Goal: Task Accomplishment & Management: Manage account settings

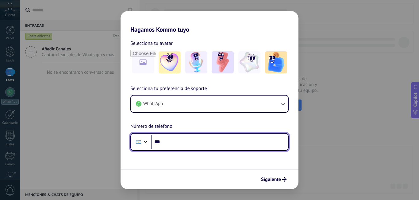
click at [181, 148] on input "***" at bounding box center [219, 142] width 137 height 14
type input "**********"
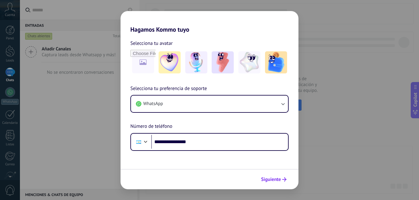
click at [270, 178] on span "Siguiente" at bounding box center [271, 179] width 20 height 4
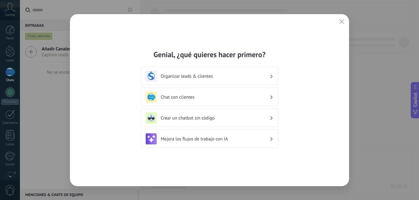
click at [273, 80] on div "Organizar leads & clientes" at bounding box center [210, 76] width 128 height 11
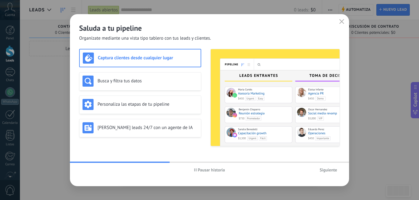
click at [330, 171] on span "Siguiente" at bounding box center [329, 170] width 18 height 4
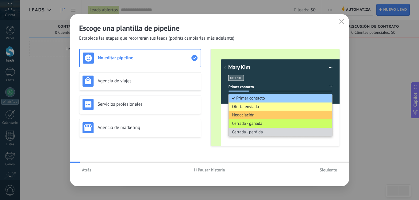
click at [330, 171] on span "Siguiente" at bounding box center [329, 170] width 18 height 4
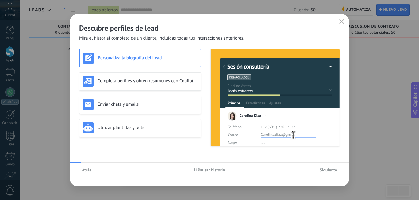
click at [330, 171] on span "Siguiente" at bounding box center [329, 170] width 18 height 4
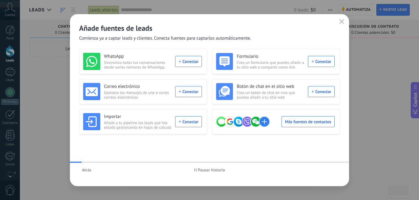
click at [330, 171] on div "Atrás Pausar historia" at bounding box center [209, 170] width 279 height 14
click at [189, 61] on div "WhatsApp Sincroniza todas tus conversaciones desde varios números de WhatsApp. …" at bounding box center [142, 61] width 119 height 17
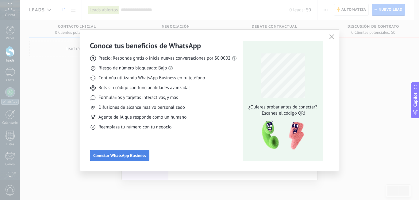
click at [139, 156] on span "Conectar WhatsApp Business" at bounding box center [119, 155] width 53 height 4
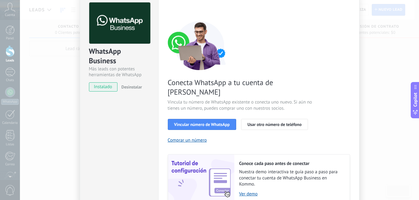
scroll to position [31, 0]
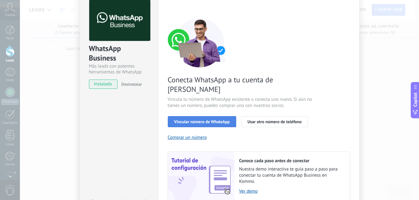
click at [226, 119] on span "Vincular número de WhatsApp" at bounding box center [202, 121] width 56 height 4
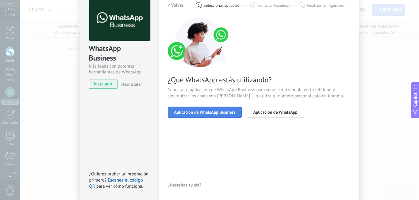
click at [231, 117] on button "Aplicación de WhatsApp Business" at bounding box center [205, 112] width 74 height 11
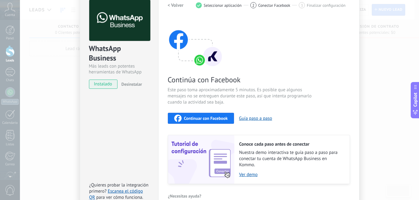
click at [206, 119] on span "Continuar con Facebook" at bounding box center [206, 118] width 44 height 4
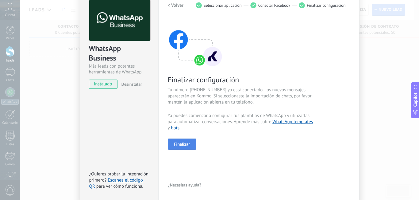
click at [183, 142] on span "Finalizar" at bounding box center [182, 144] width 16 height 4
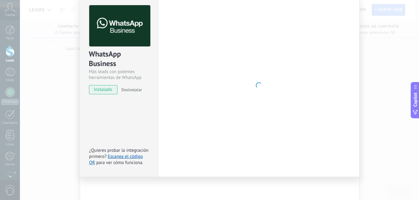
scroll to position [26, 0]
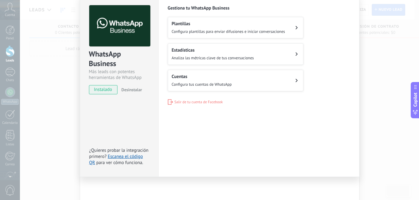
click at [382, 137] on div "WhatsApp Business Más leads con potentes herramientas de WhatsApp instalado Des…" at bounding box center [219, 100] width 399 height 200
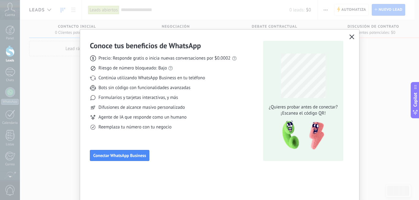
click at [352, 35] on icon "button" at bounding box center [352, 36] width 5 height 5
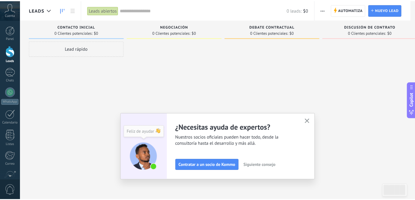
scroll to position [56, 0]
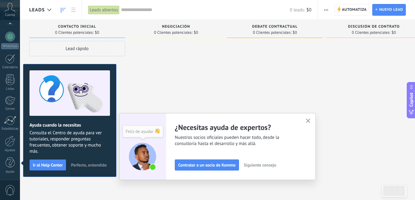
click at [310, 122] on use "button" at bounding box center [308, 121] width 5 height 5
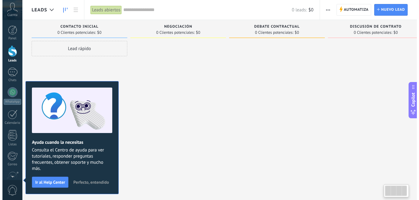
scroll to position [0, 7]
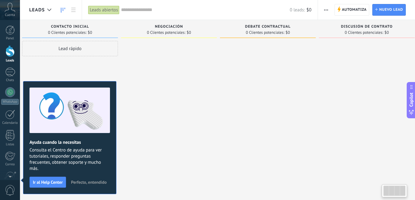
drag, startPoint x: 124, startPoint y: 159, endPoint x: 92, endPoint y: 185, distance: 41.5
click at [92, 185] on body ".abccls-1,.abccls-2{fill-rule:evenodd}.abccls-2{fill:#fff} .abfcls-1{fill:none}…" at bounding box center [207, 100] width 415 height 200
click at [92, 183] on span "Perfecto, entendido" at bounding box center [89, 182] width 36 height 4
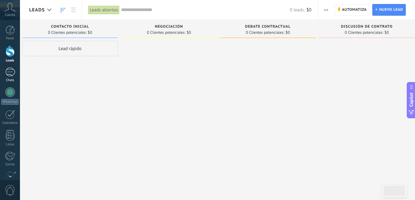
click at [7, 74] on div at bounding box center [10, 72] width 10 height 9
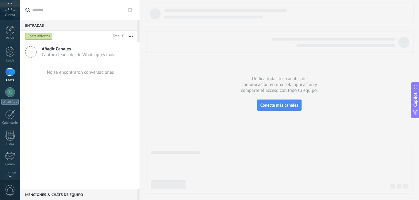
click at [52, 54] on span "Captura leads desde Whatsapp y más!" at bounding box center [79, 55] width 74 height 6
click at [0, 0] on link "Plantillas" at bounding box center [0, 0] width 0 height 0
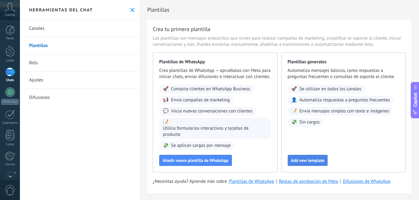
click at [314, 162] on span "Add new template" at bounding box center [307, 160] width 33 height 4
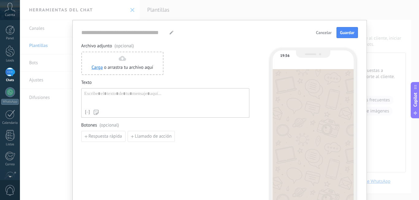
type input "**********"
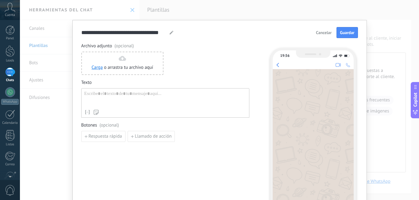
click at [324, 34] on span "Cancelar" at bounding box center [324, 32] width 16 height 4
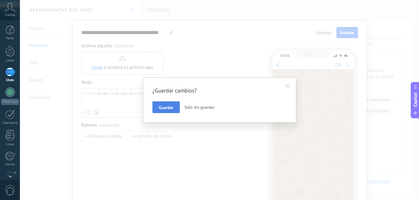
click at [169, 105] on span "Guardar" at bounding box center [166, 107] width 14 height 4
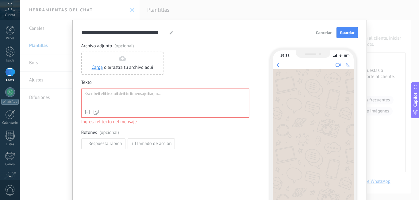
click at [319, 35] on button "Cancelar" at bounding box center [323, 32] width 21 height 9
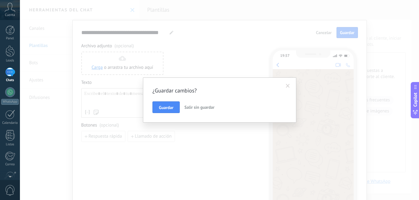
click at [202, 107] on span "Salir sin guardar" at bounding box center [200, 107] width 30 height 6
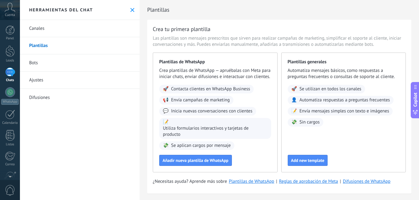
click at [130, 10] on icon at bounding box center [132, 10] width 4 height 4
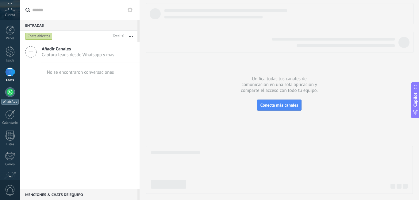
click at [10, 100] on div "WhatsApp" at bounding box center [10, 102] width 18 height 6
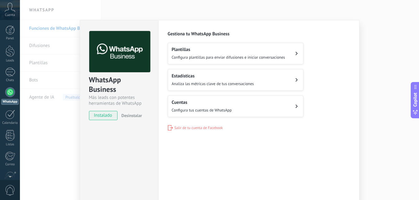
click at [196, 83] on span "Analiza las métricas clave de tus conversaciones" at bounding box center [213, 83] width 82 height 5
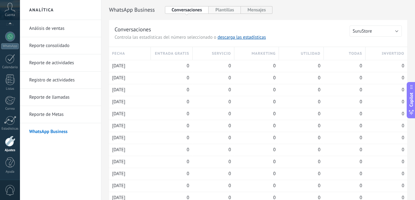
click at [217, 7] on button "Plantillas" at bounding box center [224, 10] width 32 height 8
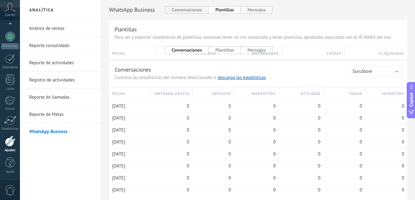
click at [245, 9] on button "Mensajes" at bounding box center [257, 10] width 32 height 8
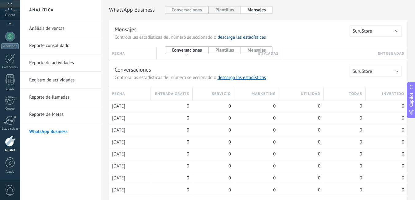
click at [187, 7] on button "Conversaciones" at bounding box center [187, 10] width 44 height 8
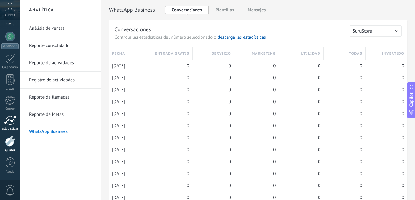
click at [10, 119] on div at bounding box center [10, 120] width 12 height 9
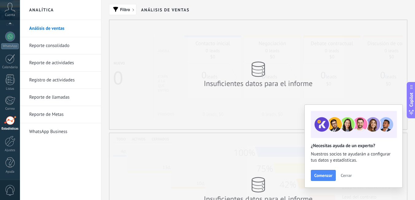
click at [341, 177] on span "Cerrar" at bounding box center [346, 175] width 11 height 4
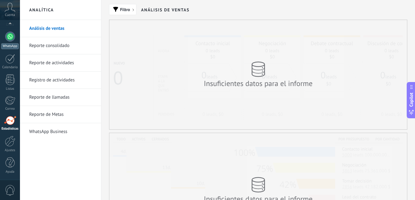
click at [7, 37] on div at bounding box center [10, 37] width 10 height 10
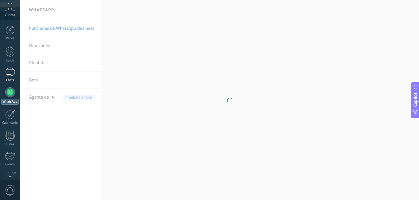
click at [11, 74] on div at bounding box center [10, 72] width 10 height 9
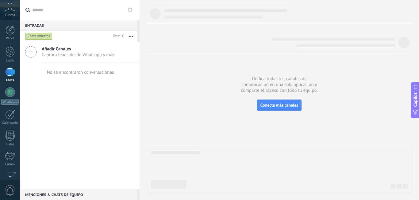
click at [271, 111] on div at bounding box center [279, 98] width 267 height 191
click at [272, 106] on span "Conecta más canales" at bounding box center [280, 105] width 38 height 6
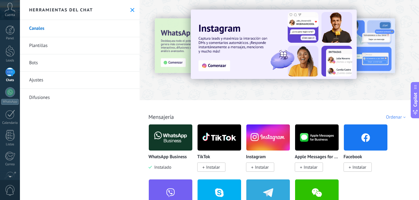
click at [267, 165] on span "Instalar" at bounding box center [262, 167] width 14 height 6
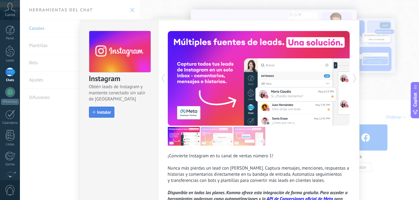
click at [96, 109] on button "Instalar" at bounding box center [101, 112] width 25 height 11
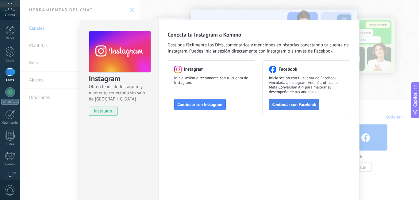
click at [295, 106] on span "Continuar con Facebook" at bounding box center [295, 104] width 44 height 4
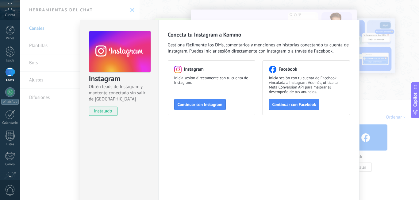
click at [370, 92] on div "Instagram Obtén leads de Instagram y mantente conectado sin salir de Kommo inst…" at bounding box center [219, 100] width 399 height 200
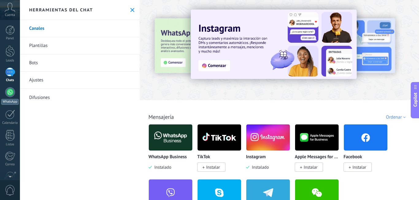
click at [10, 95] on div at bounding box center [10, 92] width 10 height 10
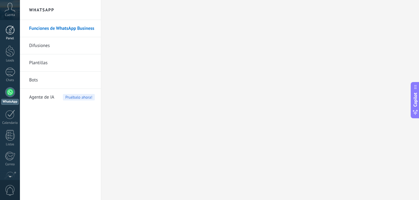
click at [10, 30] on div at bounding box center [10, 29] width 9 height 9
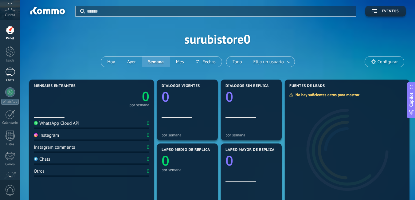
click at [8, 76] on div at bounding box center [10, 72] width 10 height 9
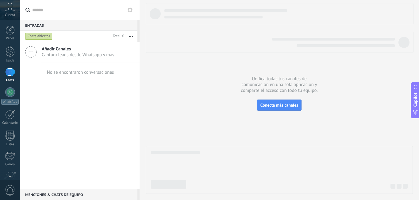
click at [56, 52] on span "Captura leads desde Whatsapp y más!" at bounding box center [79, 55] width 74 height 6
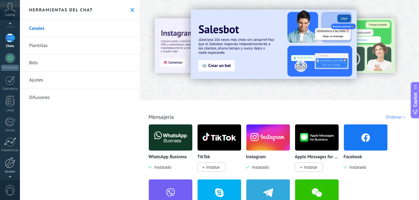
scroll to position [36, 0]
click at [10, 161] on div at bounding box center [10, 160] width 10 height 11
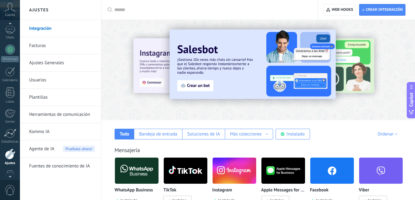
scroll to position [40, 0]
click at [8, 14] on span "Cuenta" at bounding box center [10, 15] width 10 height 4
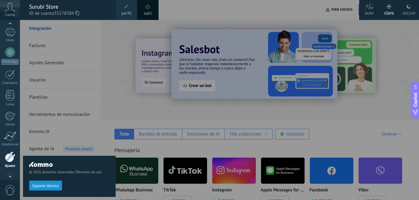
click at [124, 13] on span "perfil" at bounding box center [126, 13] width 10 height 7
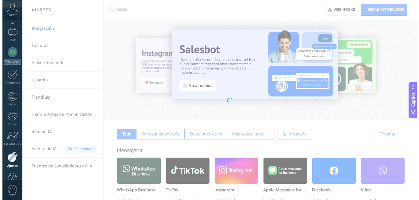
scroll to position [56, 0]
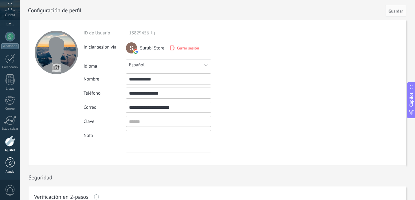
click at [8, 160] on div at bounding box center [10, 162] width 9 height 11
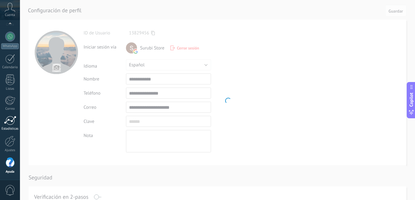
click at [8, 125] on link "Estadísticas" at bounding box center [10, 123] width 20 height 15
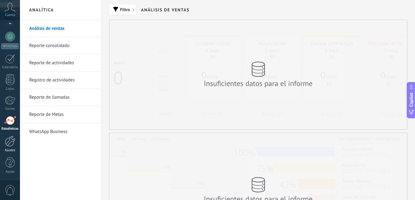
click at [10, 145] on div at bounding box center [10, 141] width 10 height 11
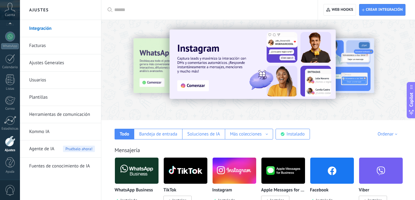
click at [55, 82] on link "Usuarios" at bounding box center [62, 80] width 66 height 17
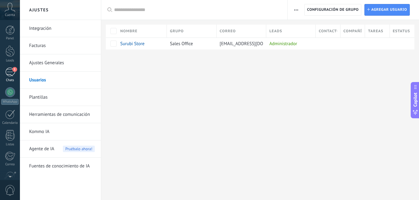
click at [9, 77] on link "1 Chats" at bounding box center [10, 75] width 20 height 15
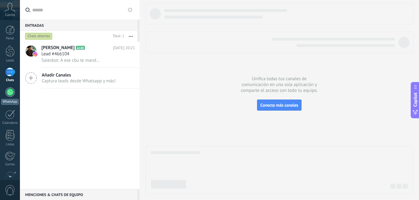
click at [10, 90] on div at bounding box center [10, 92] width 10 height 10
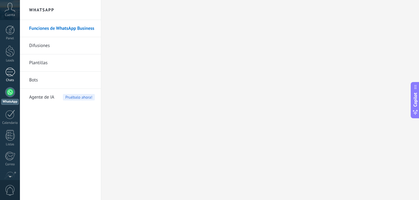
click at [8, 74] on div "1" at bounding box center [10, 72] width 10 height 9
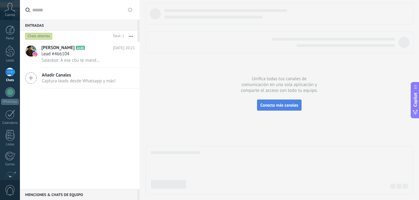
click at [267, 100] on button "Conecta más canales" at bounding box center [279, 104] width 45 height 11
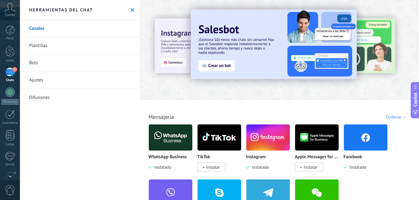
click at [8, 75] on div "1" at bounding box center [10, 72] width 10 height 9
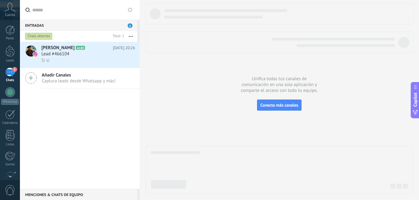
click at [73, 87] on div "Añadir Canales Captura leads desde Whatsapp y más!" at bounding box center [80, 78] width 120 height 21
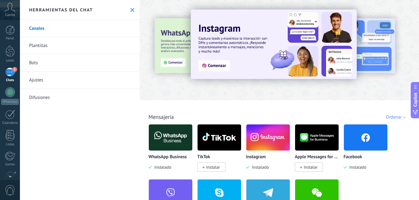
click at [166, 65] on div at bounding box center [129, 49] width 134 height 55
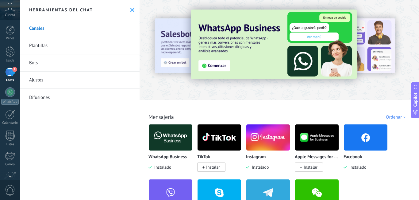
click at [166, 165] on span "Instalado" at bounding box center [161, 167] width 19 height 6
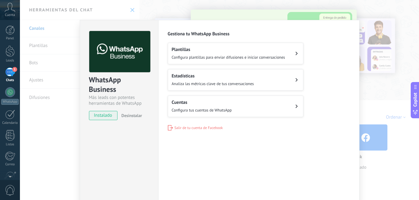
click at [191, 98] on button "Cuentas Configura tus cuentas de WhatsApp" at bounding box center [236, 105] width 136 height 21
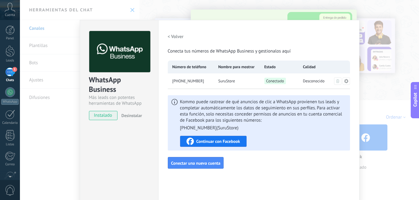
click at [216, 83] on div "SuruStore" at bounding box center [237, 80] width 46 height 15
click at [46, 65] on div "WhatsApp Business Más leads con potentes herramientas de WhatsApp instalado Des…" at bounding box center [219, 100] width 399 height 200
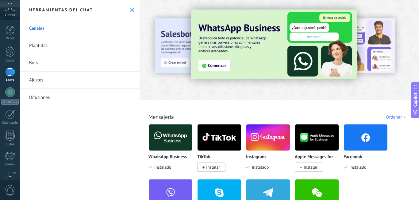
click at [10, 72] on div "1" at bounding box center [10, 72] width 10 height 9
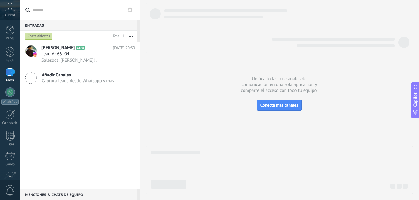
click at [57, 73] on span "Añadir Canales" at bounding box center [79, 75] width 74 height 6
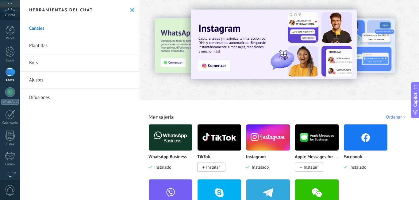
click at [161, 139] on img at bounding box center [171, 138] width 44 height 30
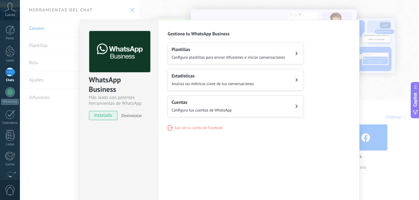
click at [376, 129] on div "WhatsApp Business Más leads con potentes herramientas de WhatsApp instalado Des…" at bounding box center [219, 100] width 399 height 200
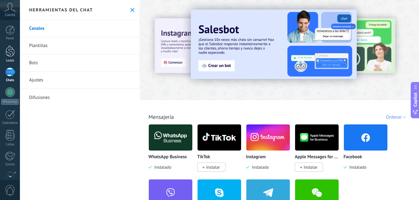
click at [9, 52] on div at bounding box center [10, 50] width 9 height 11
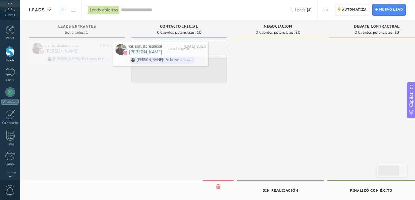
drag, startPoint x: 70, startPoint y: 50, endPoint x: 155, endPoint y: 51, distance: 84.8
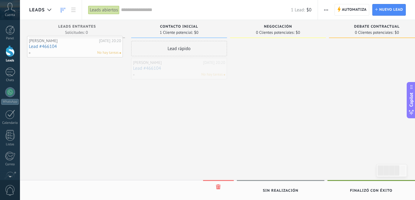
drag, startPoint x: 197, startPoint y: 65, endPoint x: 93, endPoint y: 43, distance: 106.3
drag, startPoint x: 159, startPoint y: 72, endPoint x: 57, endPoint y: 55, distance: 103.6
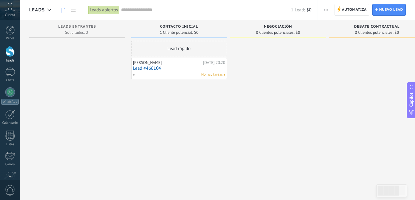
click at [154, 47] on div "Lead rápido" at bounding box center [179, 48] width 96 height 15
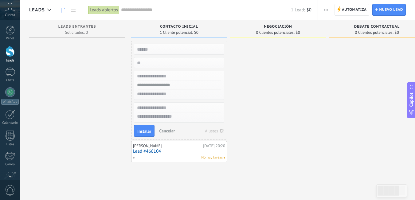
click at [171, 74] on input "text" at bounding box center [179, 76] width 90 height 9
click at [263, 94] on div at bounding box center [278, 101] width 96 height 121
click at [162, 51] on input "text" at bounding box center [179, 49] width 90 height 9
click at [269, 85] on div at bounding box center [278, 101] width 96 height 121
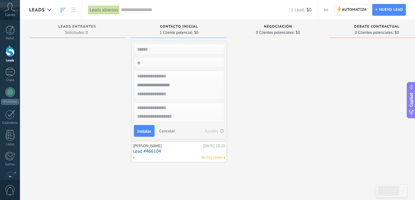
click at [165, 49] on input "text" at bounding box center [179, 49] width 90 height 9
type input "**********"
click at [112, 124] on div at bounding box center [77, 101] width 96 height 121
click at [137, 125] on div "Instalar Cancelar Ajustes" at bounding box center [179, 131] width 90 height 12
click at [138, 129] on span "Instalar" at bounding box center [144, 131] width 14 height 4
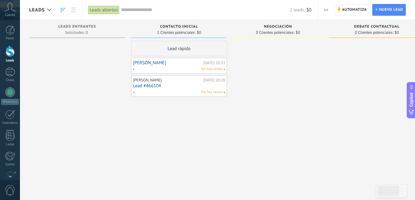
click at [173, 67] on div "No hay tareas" at bounding box center [178, 69] width 90 height 6
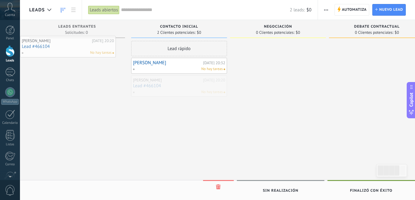
drag, startPoint x: 181, startPoint y: 87, endPoint x: 67, endPoint y: 48, distance: 119.9
drag, startPoint x: 143, startPoint y: 69, endPoint x: 140, endPoint y: 70, distance: 3.1
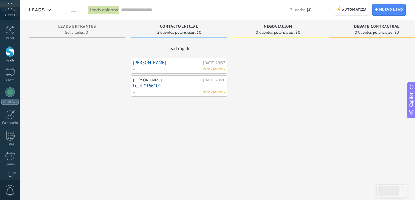
click at [63, 9] on use at bounding box center [63, 10] width 4 height 5
click at [11, 33] on div at bounding box center [10, 29] width 9 height 9
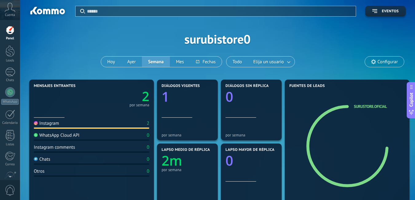
click at [39, 135] on div "WhatsApp Cloud API" at bounding box center [57, 135] width 46 height 6
click at [414, 111] on icon at bounding box center [411, 112] width 6 height 6
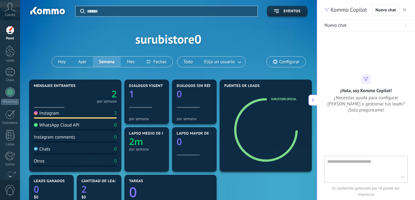
click at [339, 159] on textarea at bounding box center [361, 169] width 69 height 22
type textarea "**********"
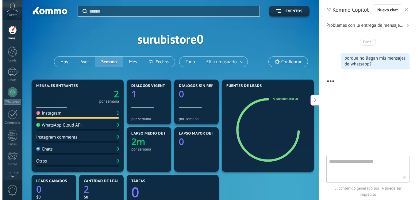
scroll to position [37, 0]
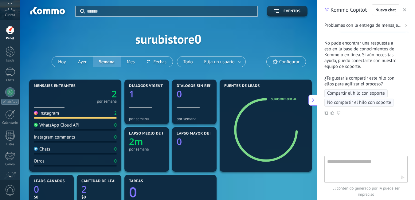
click at [362, 93] on span "Compartir el hilo con soporte" at bounding box center [356, 93] width 58 height 6
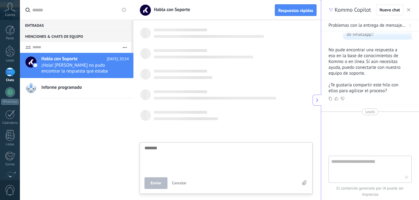
scroll to position [6, 0]
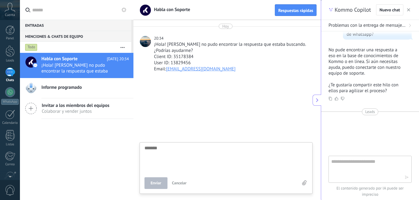
type textarea "*"
type textarea "*******"
click at [37, 38] on div "Menciones & Chats de equipo 0" at bounding box center [75, 36] width 111 height 11
click at [7, 94] on div at bounding box center [10, 92] width 10 height 10
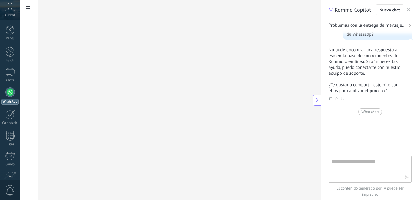
click at [406, 9] on button "button" at bounding box center [409, 9] width 6 height 7
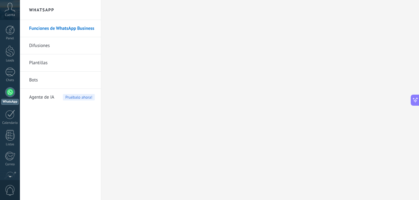
click at [46, 44] on link "Difusiones" at bounding box center [62, 45] width 66 height 17
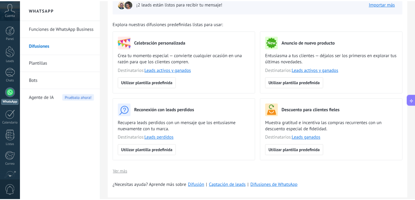
scroll to position [50, 0]
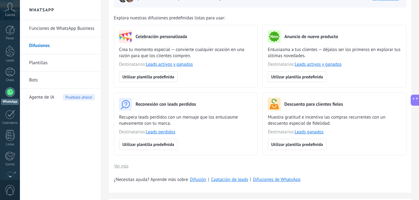
drag, startPoint x: 417, startPoint y: 68, endPoint x: 419, endPoint y: 52, distance: 16.1
click at [415, 52] on div "Difusiones Segmentos Nueva difusión Atrás Configura tu difusión en solo unos po…" at bounding box center [260, 100] width 318 height 200
click at [403, 83] on div "Anuncio de nuevo producto Entusiasma a tus clientes — déjalos ser los primeros …" at bounding box center [335, 56] width 144 height 63
click at [59, 60] on link "Plantillas" at bounding box center [62, 62] width 66 height 17
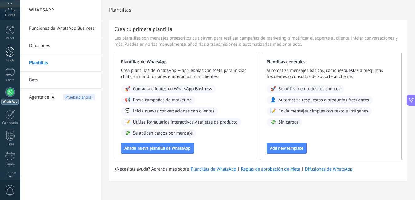
click at [12, 53] on div at bounding box center [10, 50] width 9 height 11
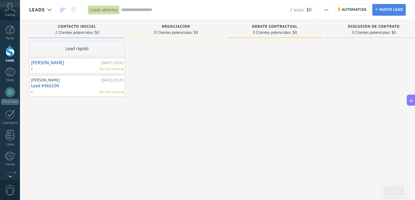
click at [379, 7] on link "Lead Nuevo lead" at bounding box center [388, 10] width 33 height 12
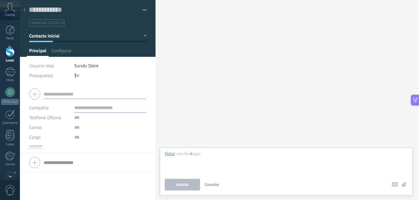
click at [23, 14] on div at bounding box center [24, 10] width 9 height 12
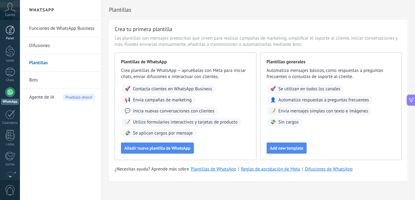
click at [12, 28] on div at bounding box center [10, 29] width 9 height 9
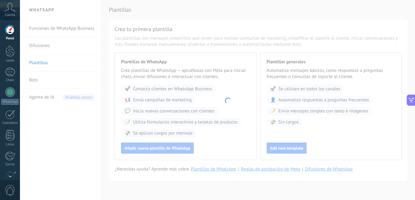
scroll to position [16, 0]
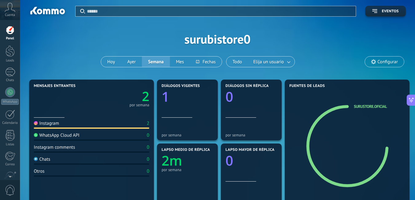
click at [198, 38] on div "Aplicar Eventos surubistore0 [DATE] [DATE] Semana Mes Todo Elija un usuario Con…" at bounding box center [217, 39] width 376 height 78
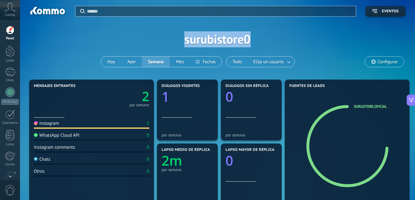
click at [198, 38] on div "Aplicar Eventos surubistore0 [DATE] [DATE] Semana Mes Todo Elija un usuario Con…" at bounding box center [217, 39] width 376 height 78
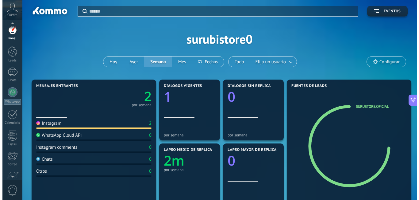
scroll to position [18, 0]
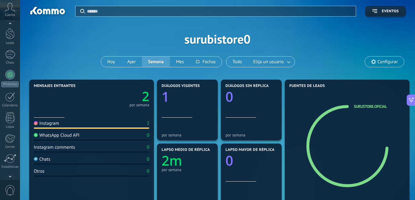
click at [11, 187] on span "0" at bounding box center [10, 190] width 10 height 11
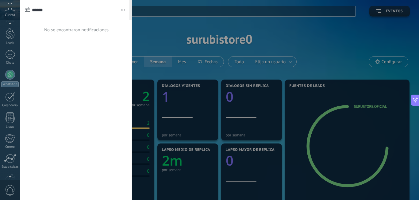
scroll to position [38, 0]
click at [8, 165] on link "Ajustes" at bounding box center [10, 162] width 20 height 17
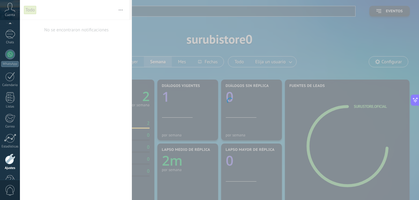
scroll to position [56, 0]
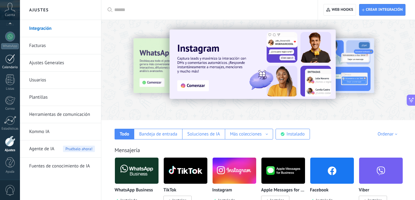
click at [11, 57] on div at bounding box center [10, 59] width 10 height 10
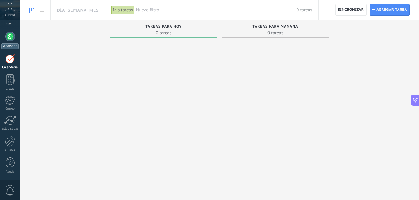
click at [4, 35] on link "WhatsApp" at bounding box center [10, 41] width 20 height 18
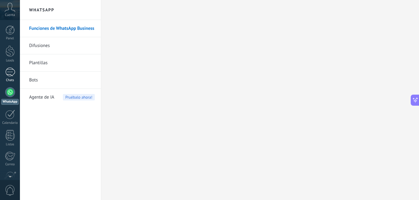
click at [6, 71] on div "1" at bounding box center [10, 72] width 10 height 9
